Goal: Find contact information: Find contact information

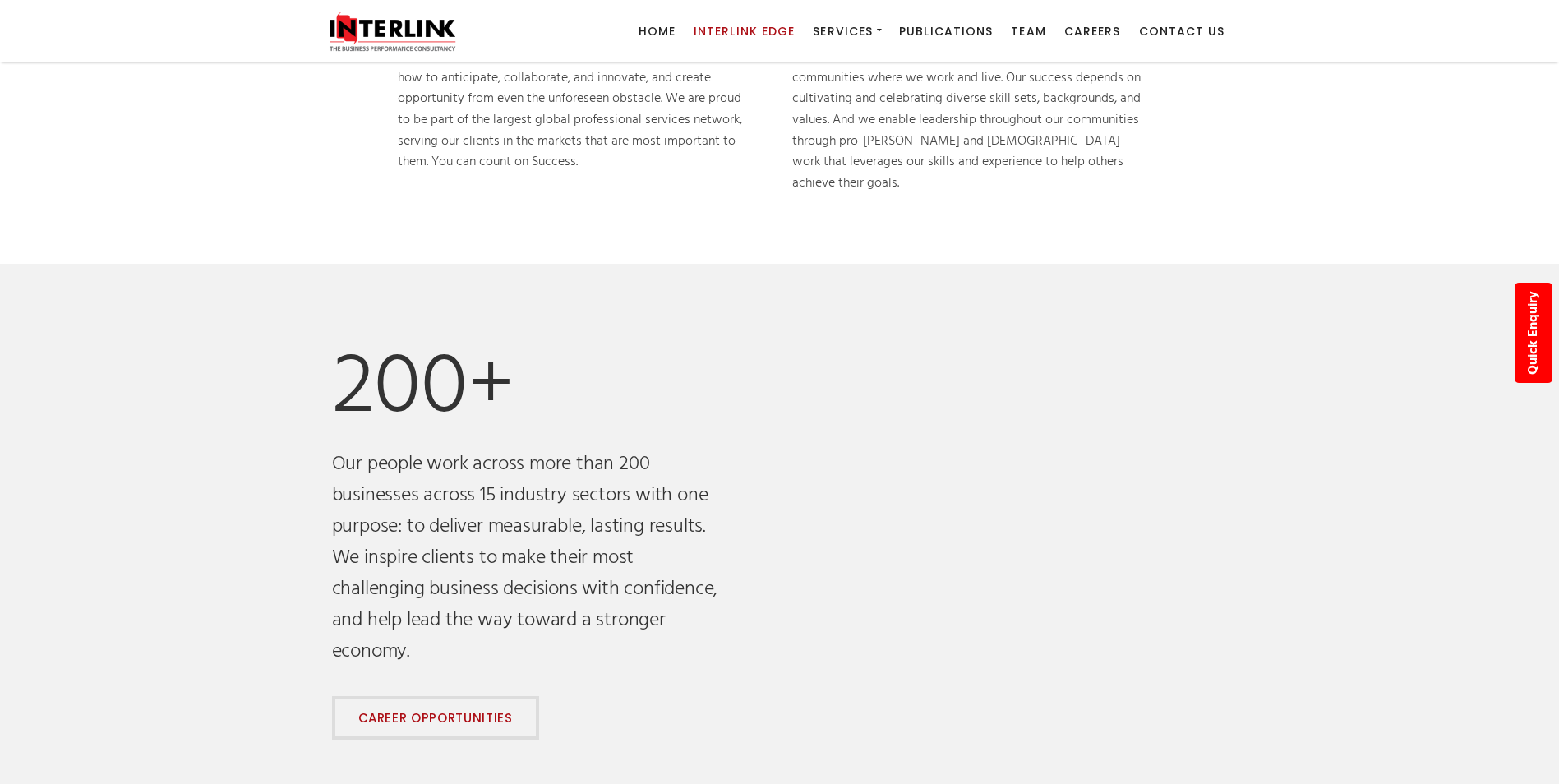
scroll to position [904, 0]
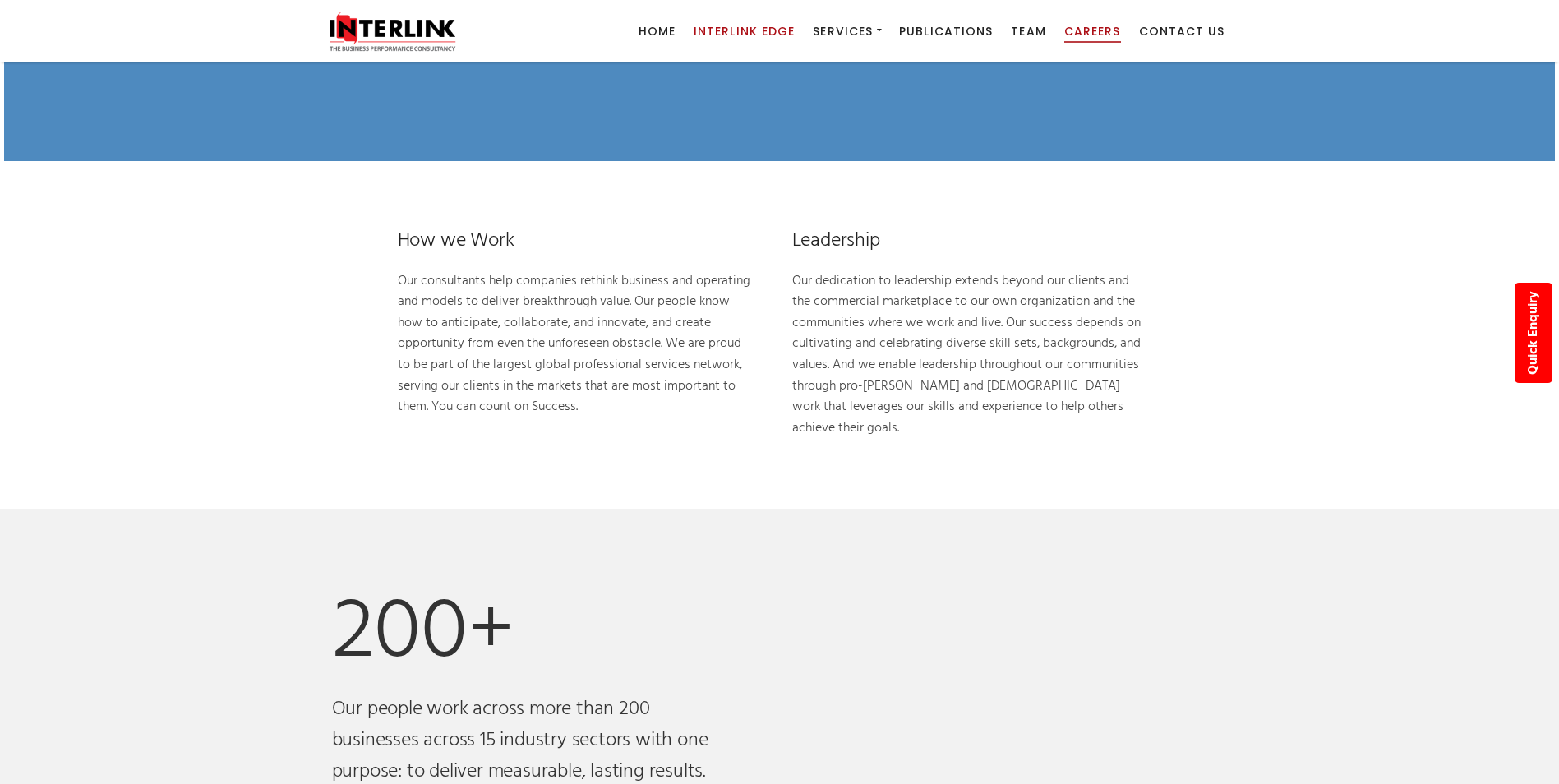
click at [1100, 27] on span "Careers" at bounding box center [1092, 31] width 57 height 17
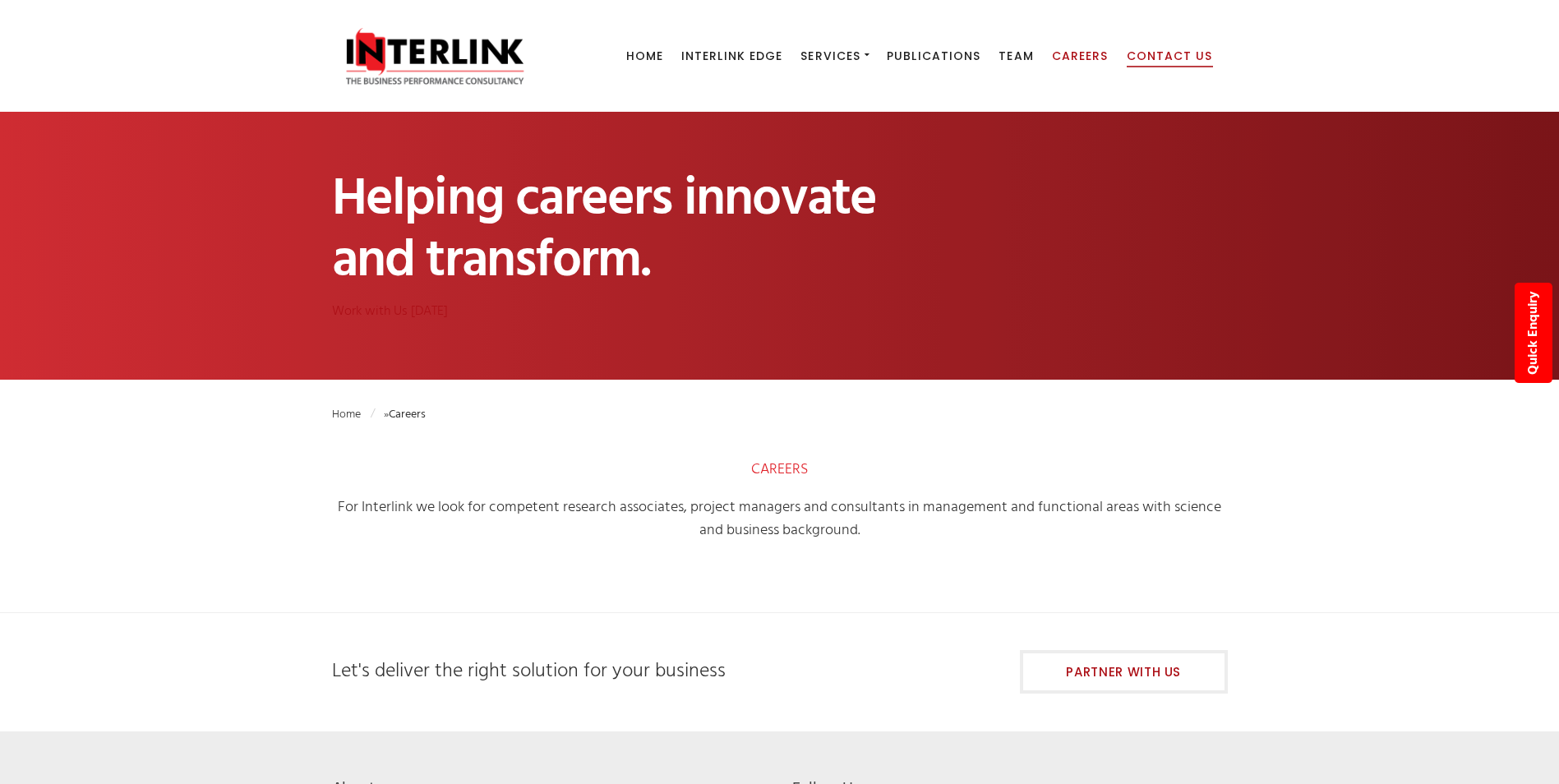
click at [1139, 54] on span "Contact Us" at bounding box center [1170, 56] width 86 height 17
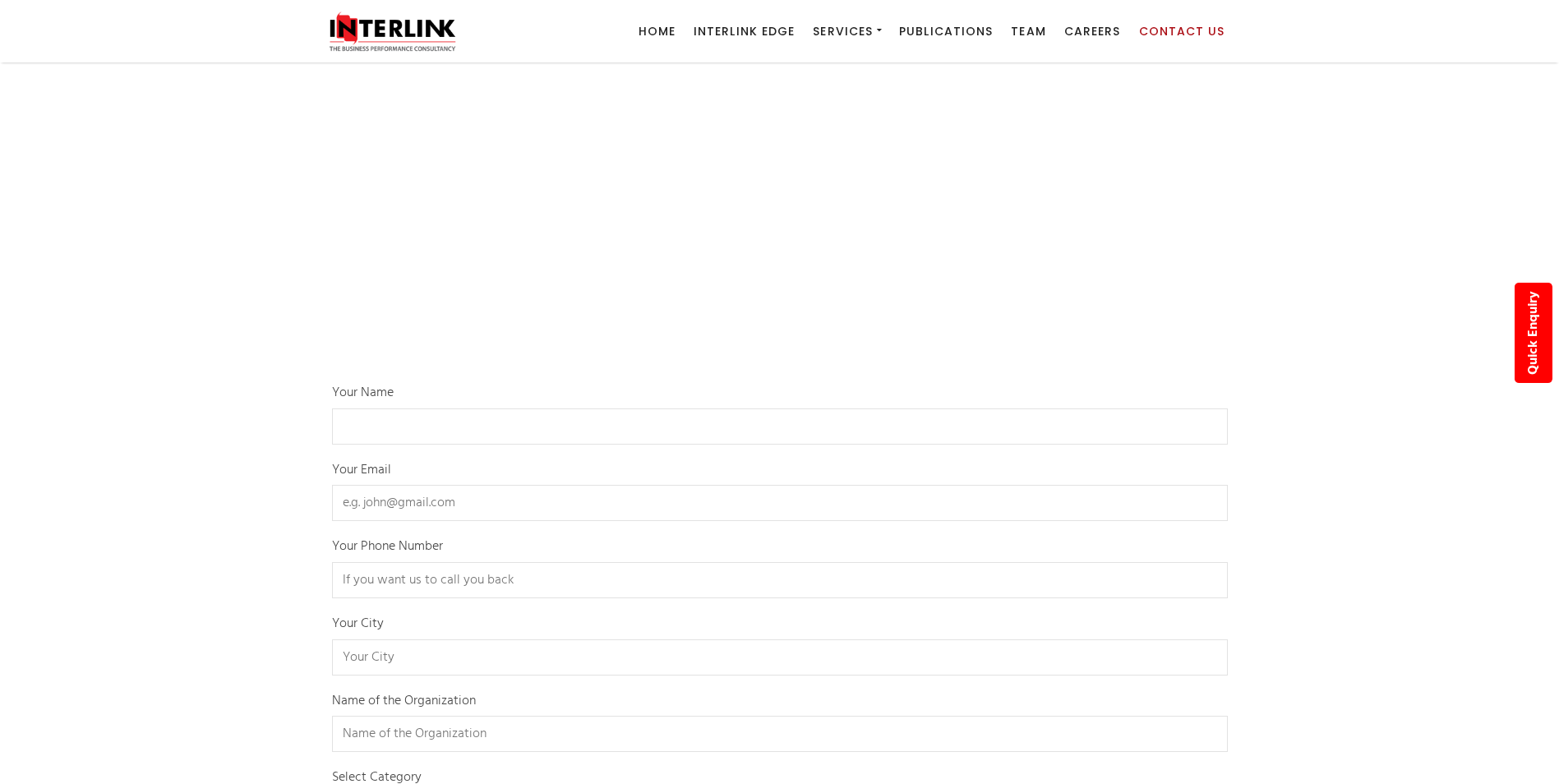
scroll to position [247, 0]
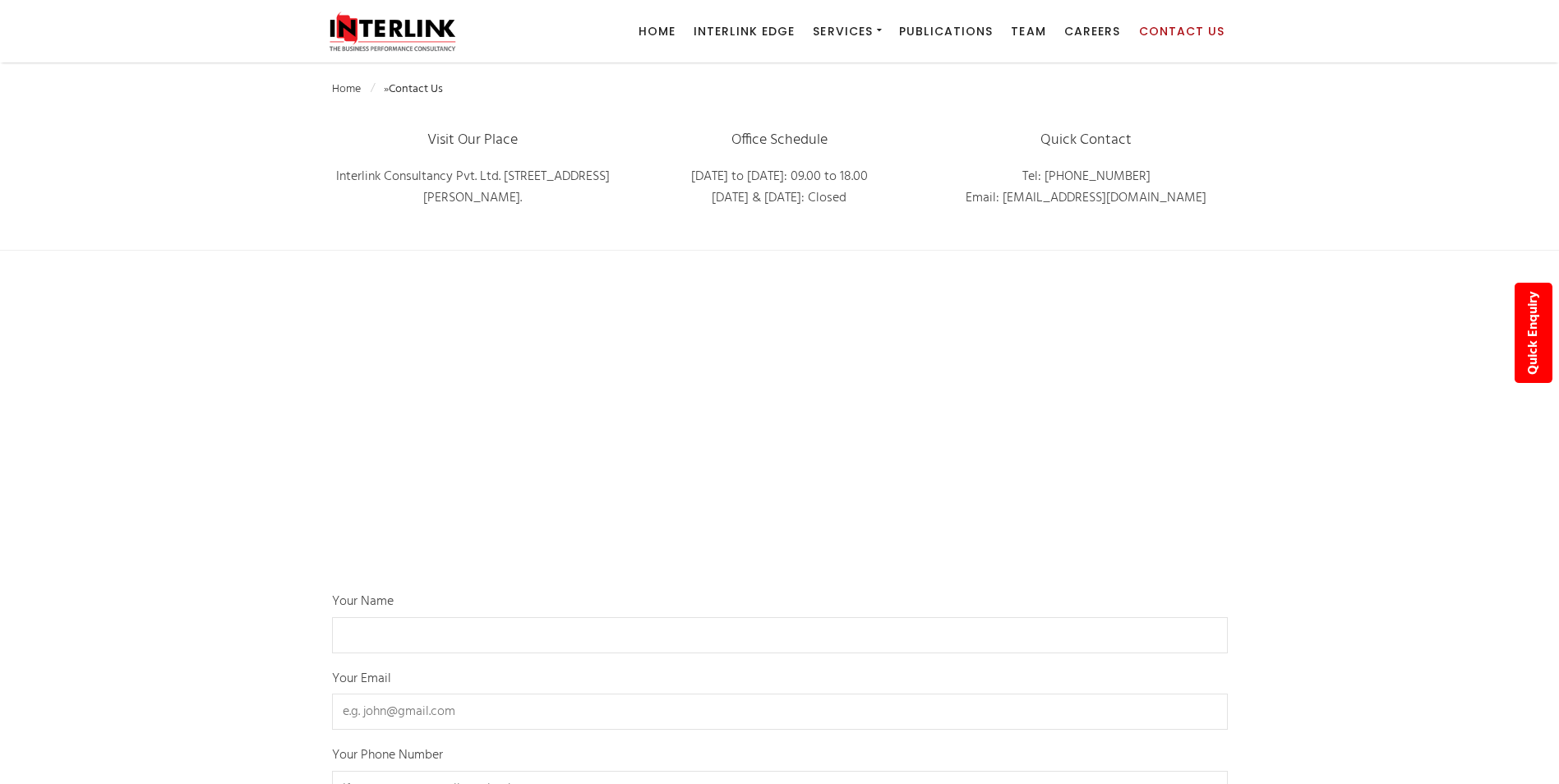
drag, startPoint x: 1233, startPoint y: 193, endPoint x: 1018, endPoint y: 188, distance: 215.1
click at [1018, 188] on div "Quick Contact Tel: +91 7304240222 Email: info@interlinkconsultancy.com" at bounding box center [1086, 183] width 306 height 108
copy p "info@interlinkconsultancy.com"
